Goal: Information Seeking & Learning: Find specific fact

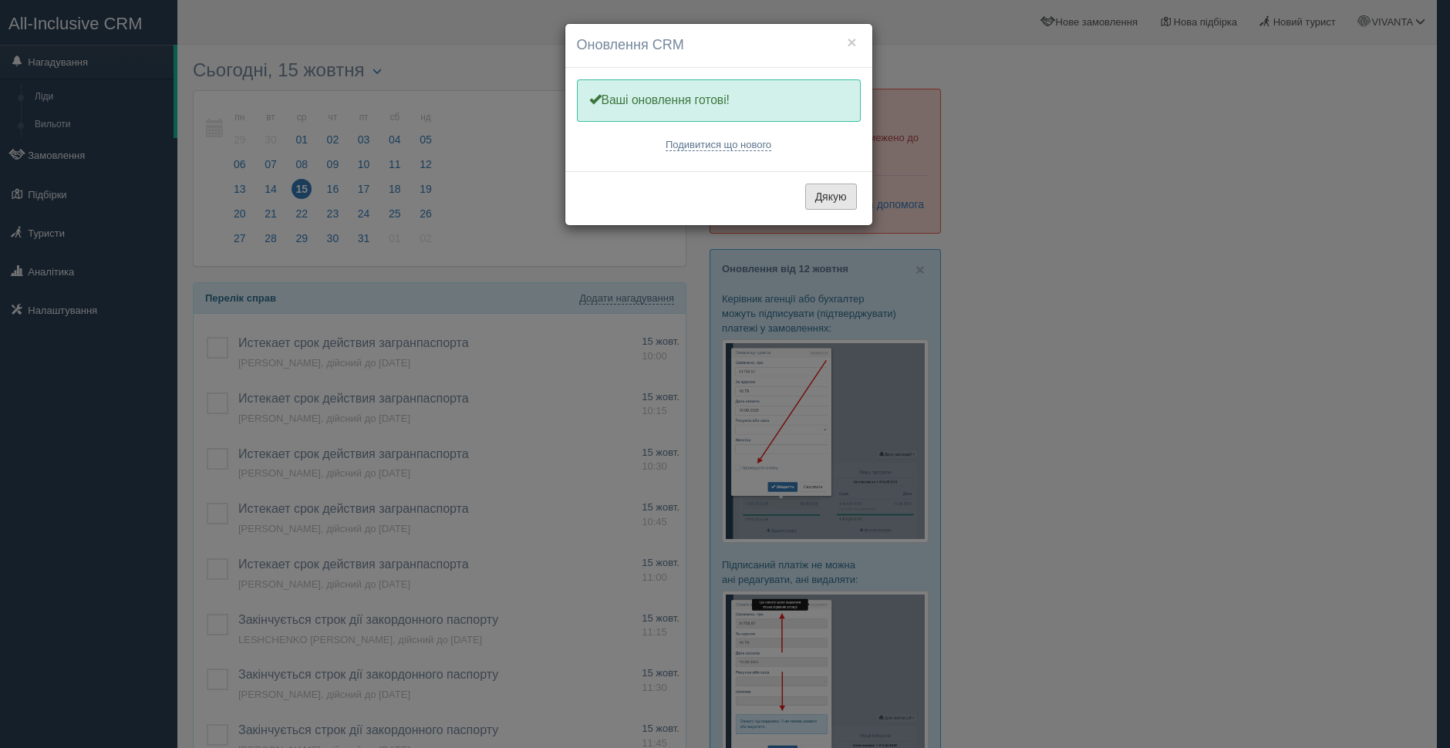
click at [814, 196] on button "Дякую" at bounding box center [831, 197] width 52 height 26
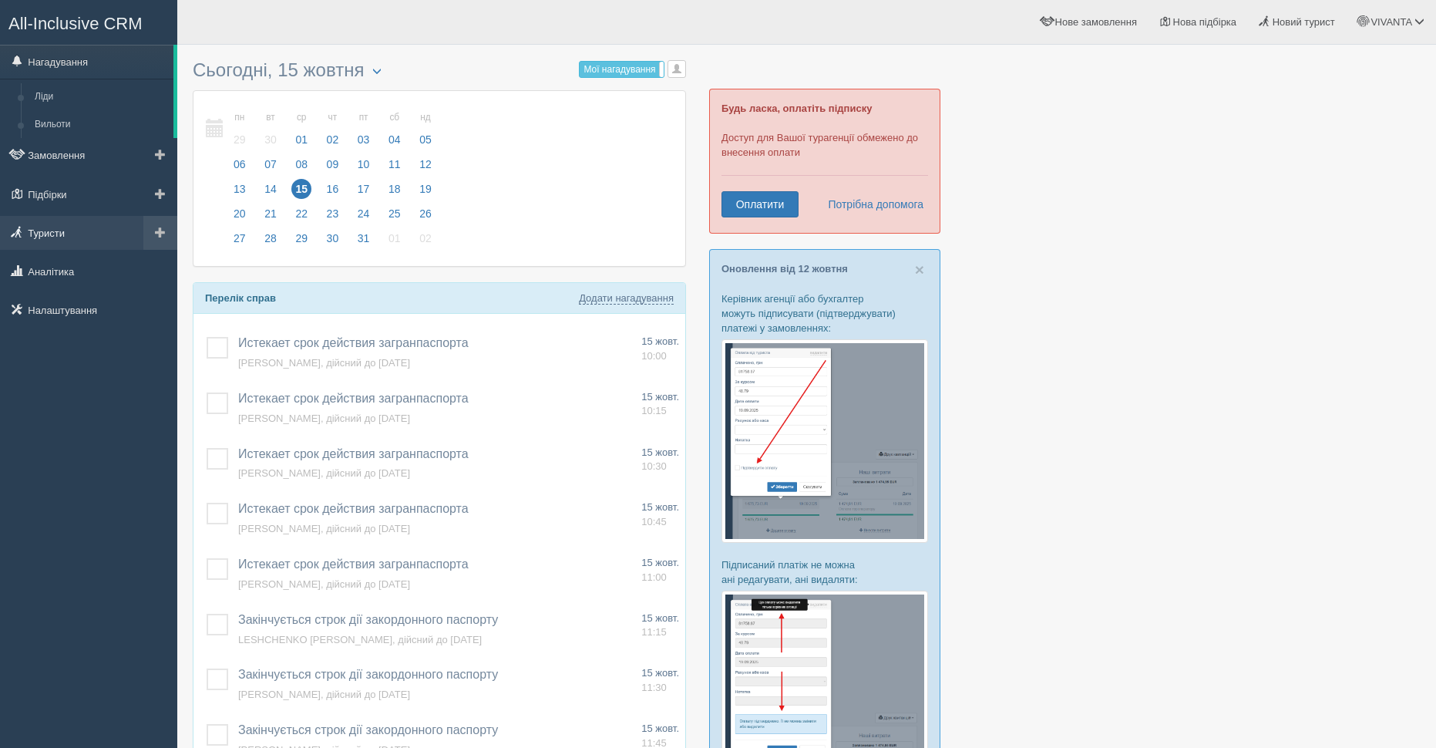
click at [69, 231] on link "Туристи" at bounding box center [88, 233] width 177 height 34
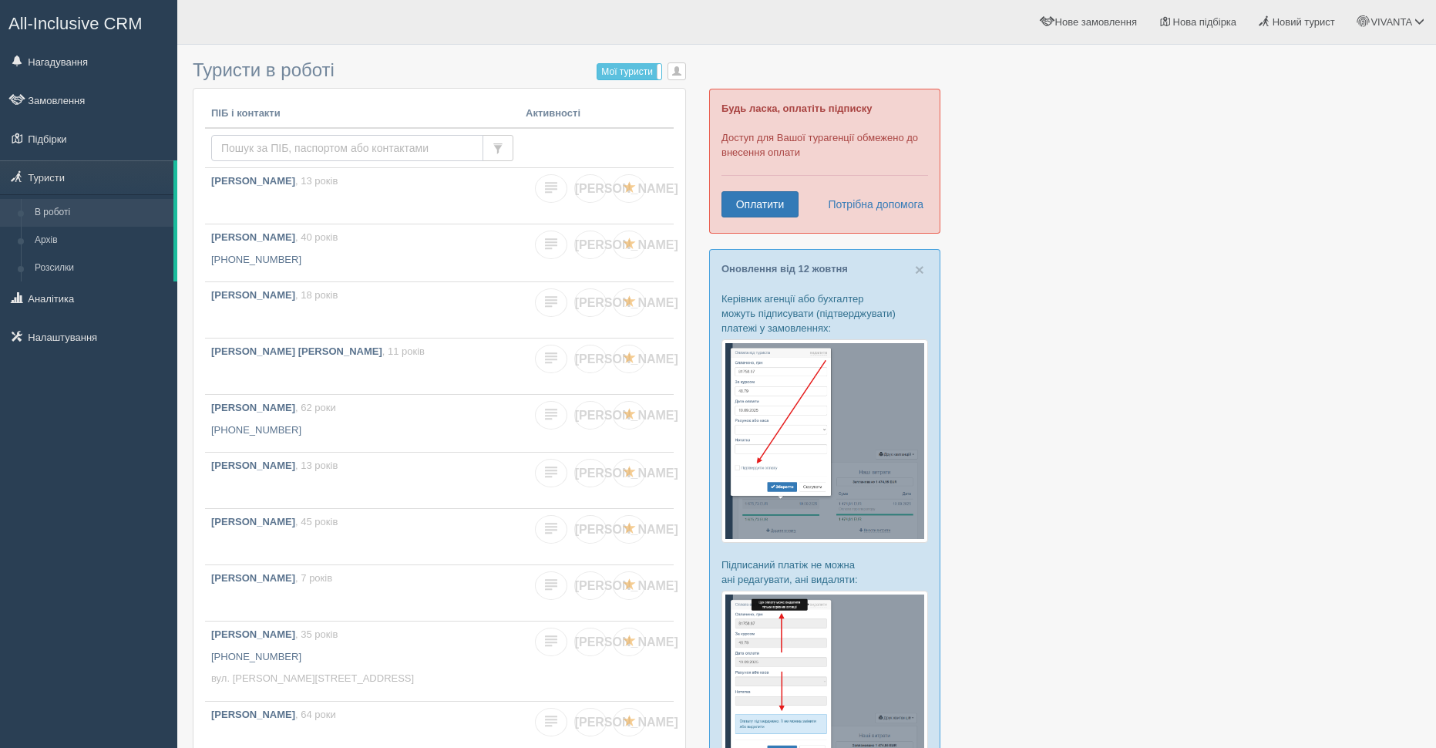
click at [264, 146] on input "text" at bounding box center [347, 148] width 272 height 26
type input "калашніков"
click at [295, 295] on b "Калашніков Максим" at bounding box center [253, 294] width 84 height 12
click at [261, 146] on input "[PERSON_NAME]" at bounding box center [347, 148] width 272 height 26
type input "[PERSON_NAME]"
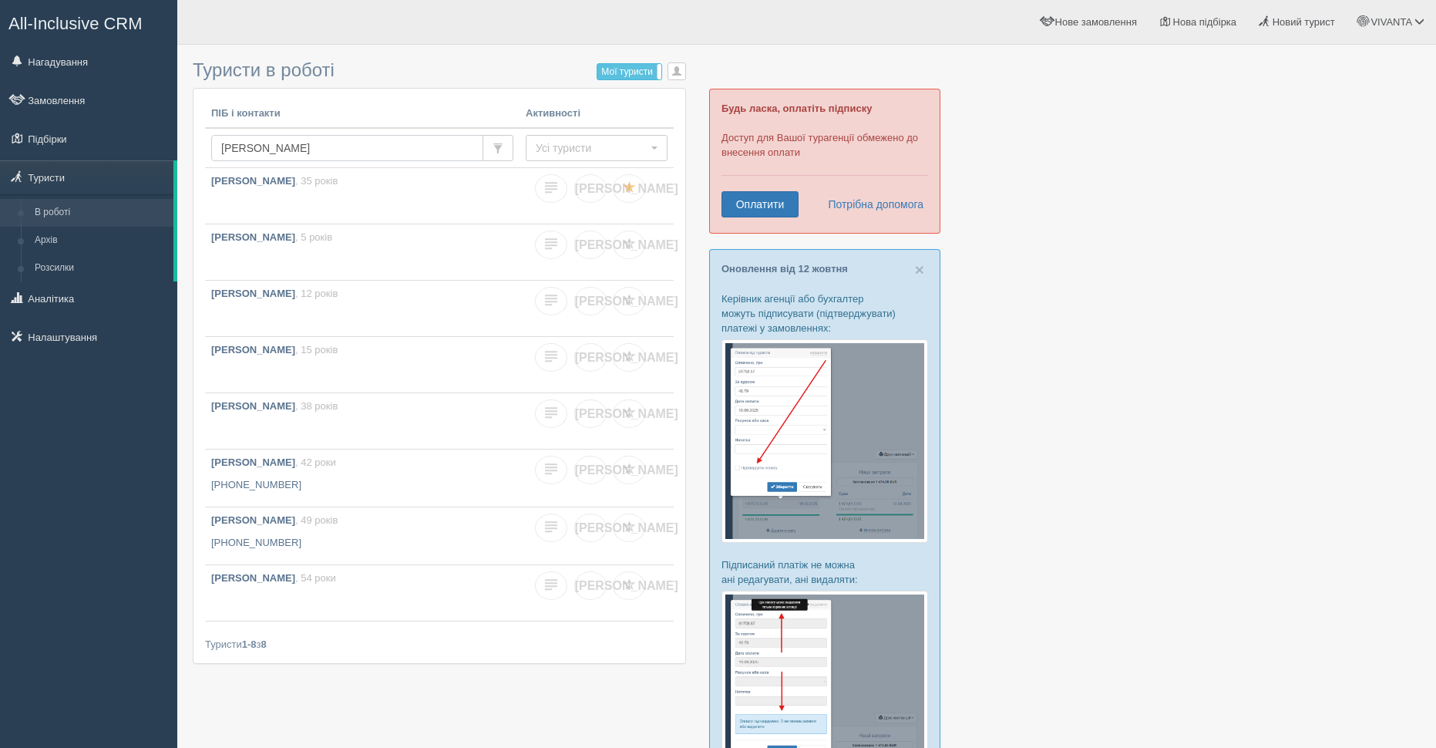
click at [372, 153] on input "[PERSON_NAME]" at bounding box center [347, 148] width 272 height 26
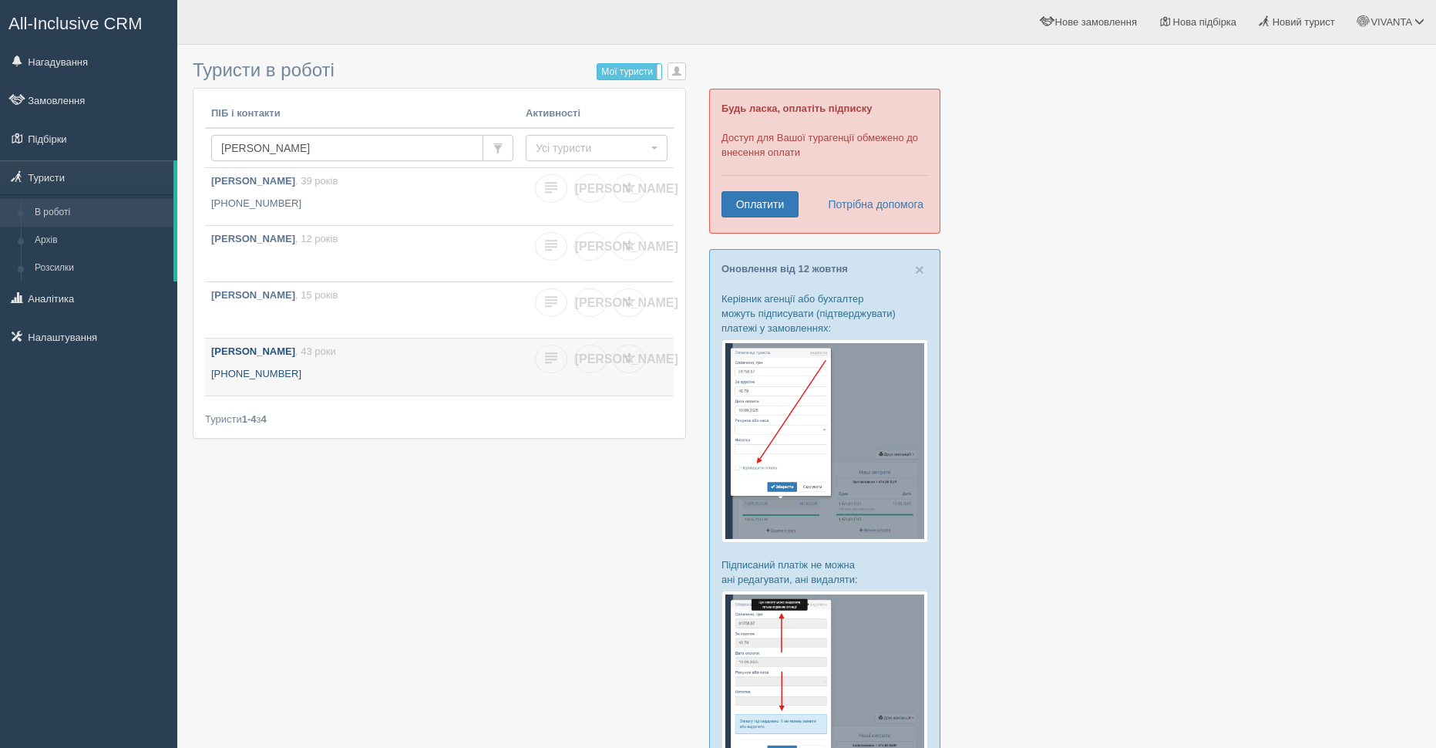
click at [281, 349] on b "[PERSON_NAME]" at bounding box center [253, 351] width 84 height 12
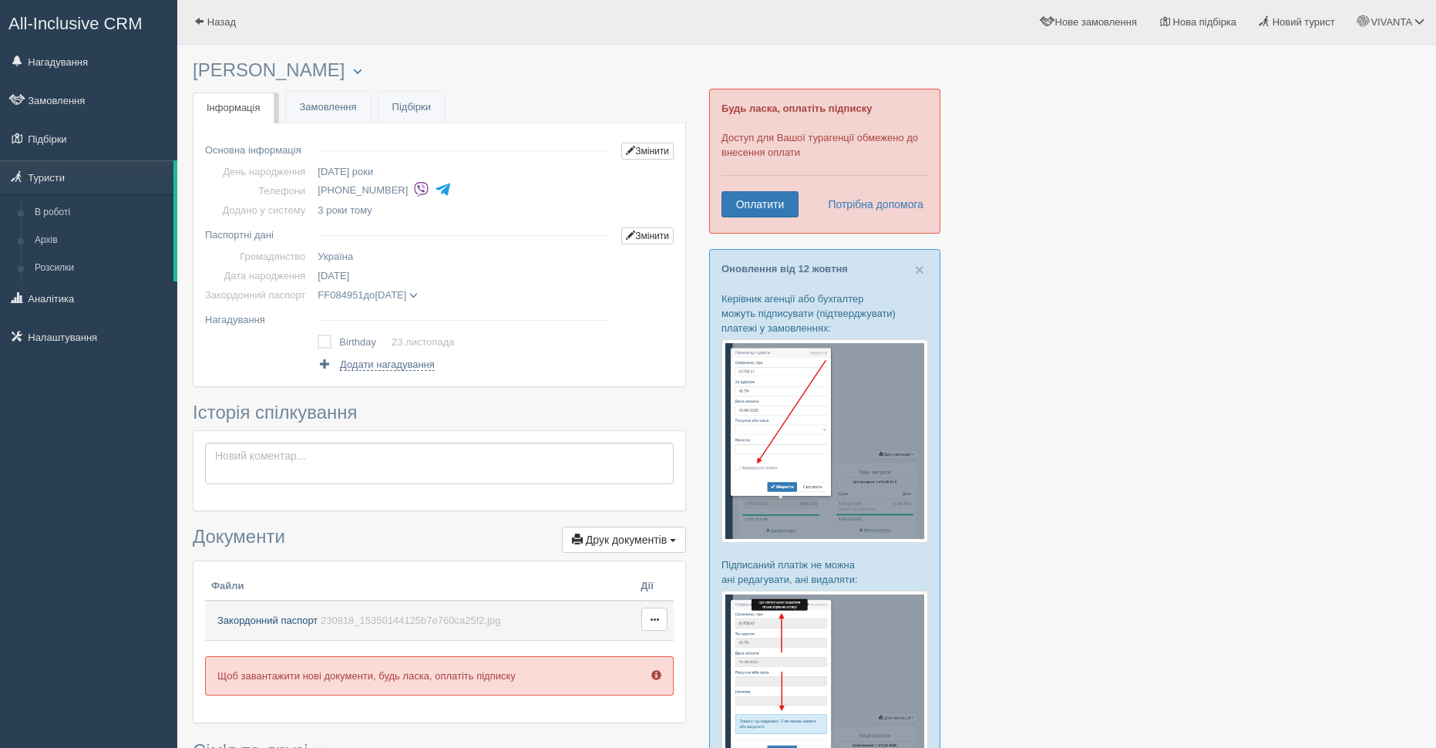
click at [259, 616] on span "Закордонний паспорт" at bounding box center [267, 621] width 100 height 12
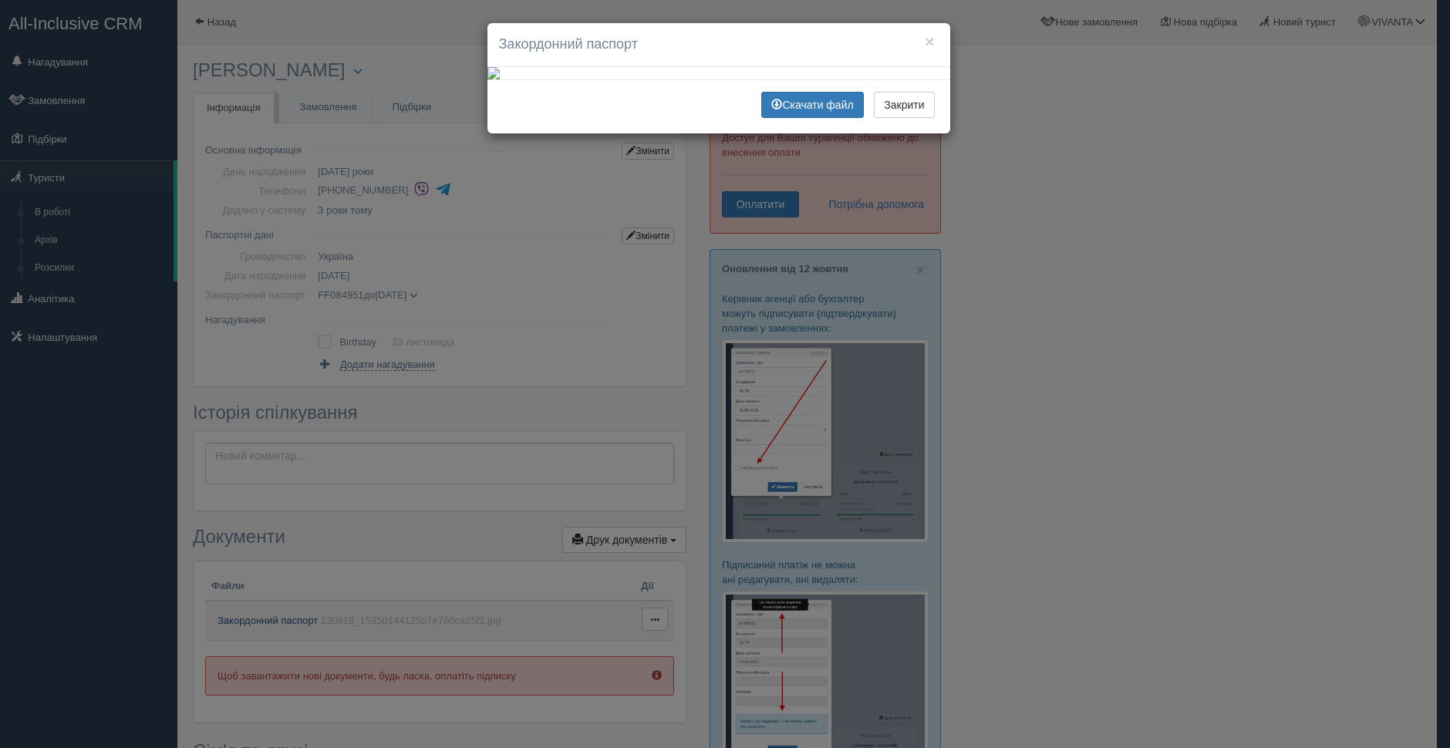
click at [259, 616] on div "× Закордонний паспорт Скачати файл Закрити" at bounding box center [725, 374] width 1450 height 748
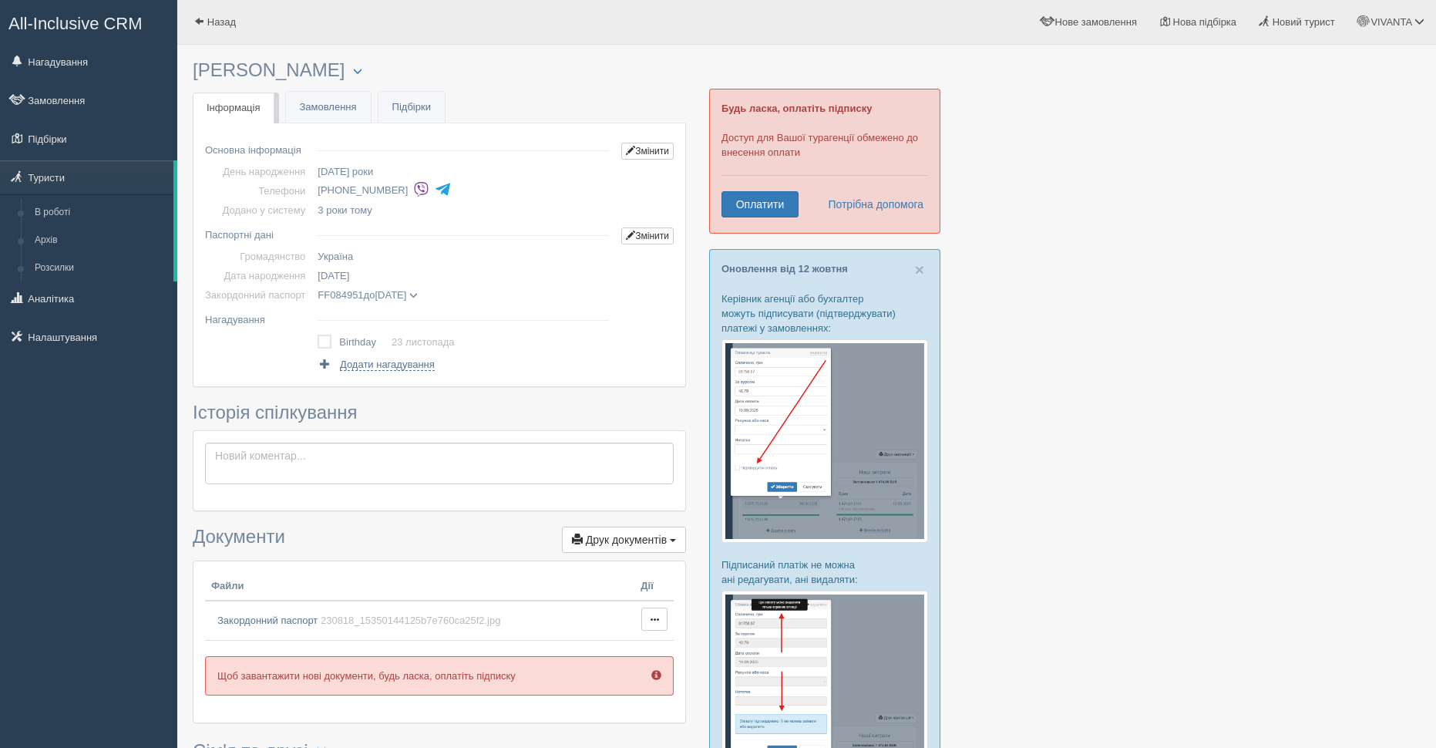
click at [1328, 435] on div at bounding box center [807, 581] width 1228 height 1058
